Goal: Check status: Check status

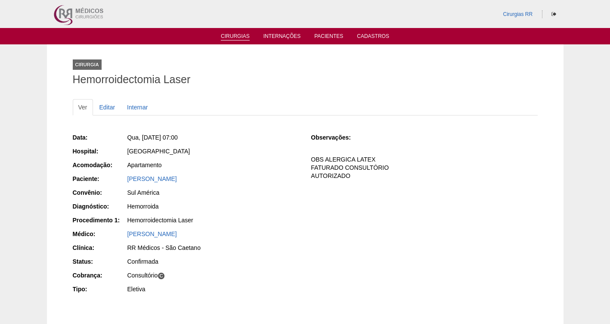
click at [233, 33] on li "Cirurgias" at bounding box center [235, 35] width 41 height 7
click at [235, 34] on link "Cirurgias" at bounding box center [235, 36] width 29 height 7
click at [235, 36] on link "Cirurgias" at bounding box center [235, 36] width 29 height 7
click at [231, 34] on link "Cirurgias" at bounding box center [235, 36] width 29 height 7
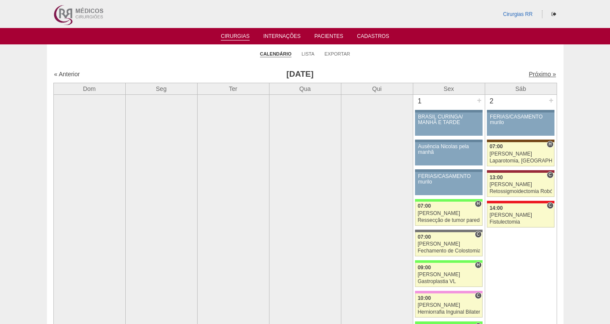
click at [531, 72] on link "Próximo »" at bounding box center [542, 74] width 27 height 7
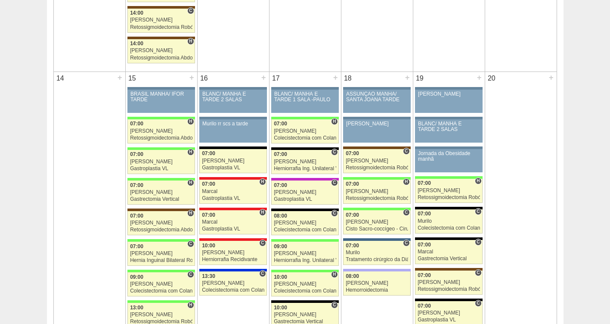
scroll to position [830, 0]
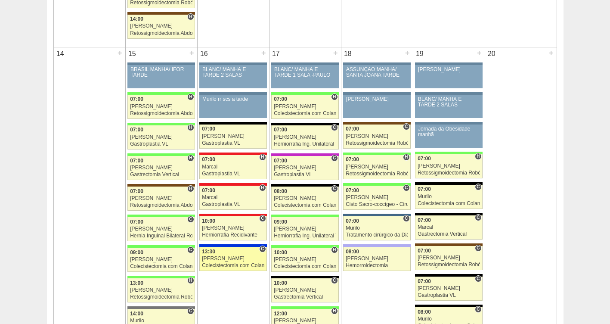
click at [225, 256] on div "[PERSON_NAME]" at bounding box center [233, 259] width 62 height 6
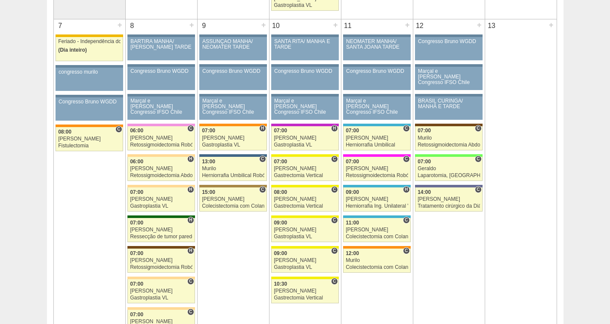
scroll to position [489, 0]
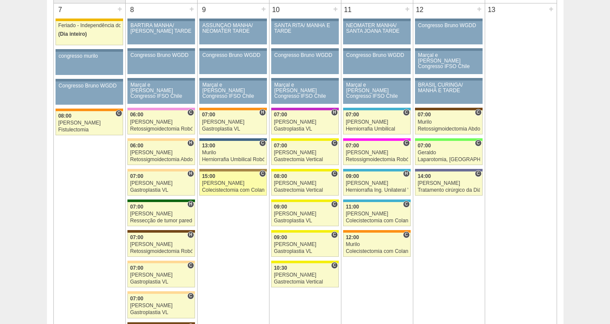
click at [215, 185] on link "87591 Vincit C 15:00 Renato Barretto Colecistectomia com Colangiografia VL Hosp…" at bounding box center [232, 183] width 67 height 24
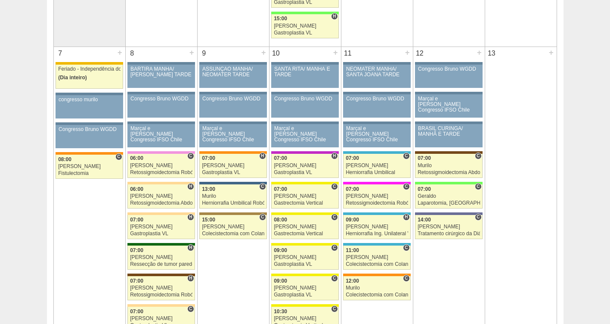
scroll to position [440, 0]
